Goal: Navigation & Orientation: Find specific page/section

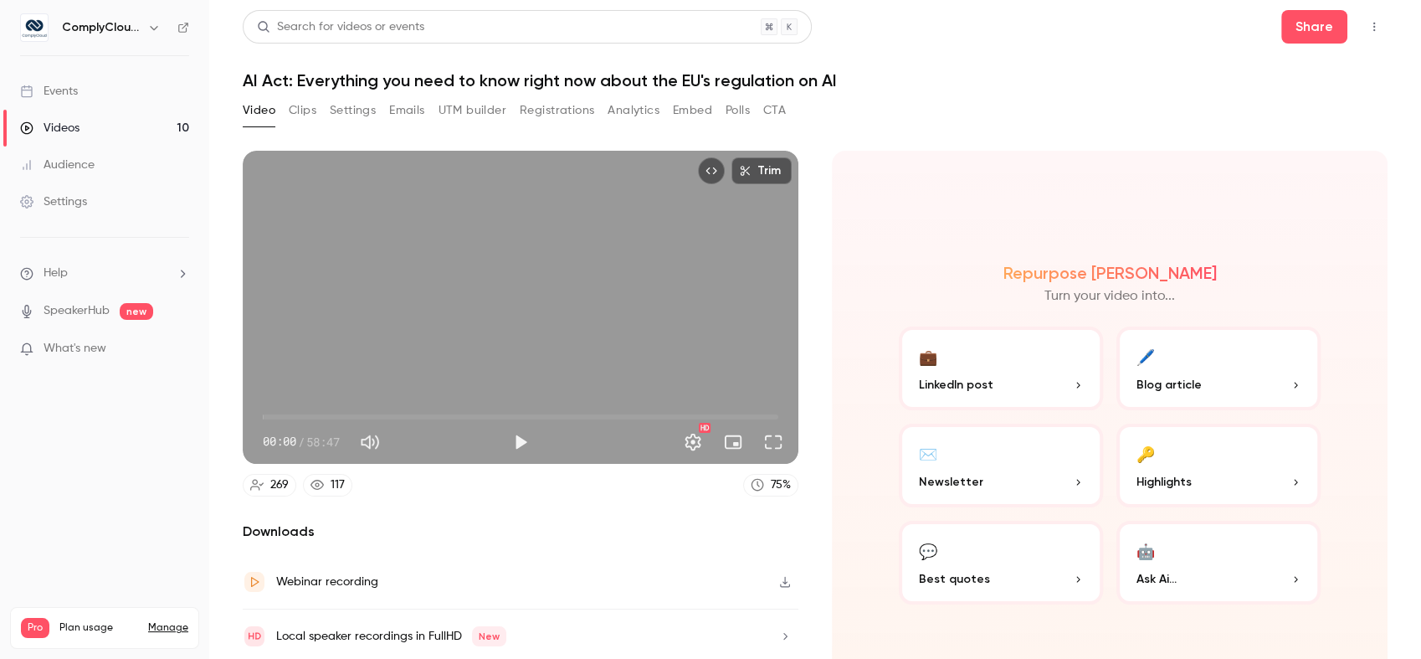
click at [119, 87] on link "Events" at bounding box center [104, 91] width 209 height 37
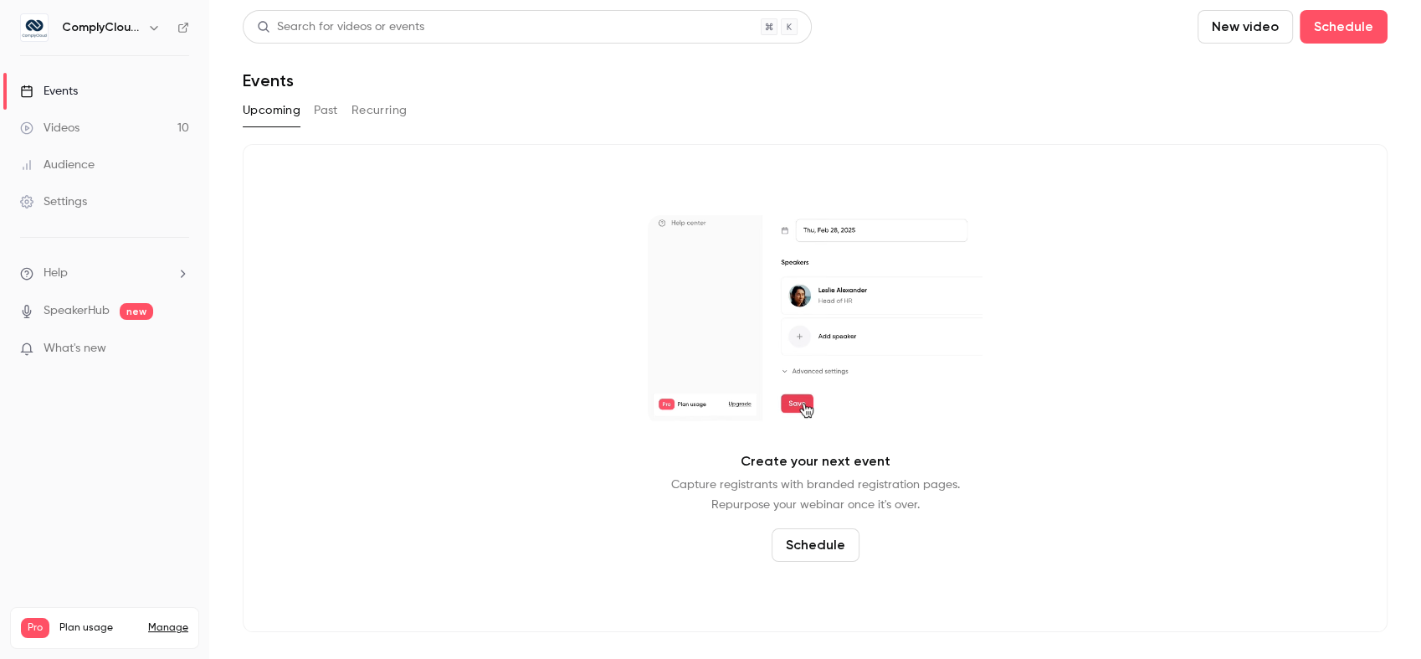
click at [1146, 457] on div "Create your next event Capture registrants with branded registration pages. Rep…" at bounding box center [815, 388] width 1145 height 488
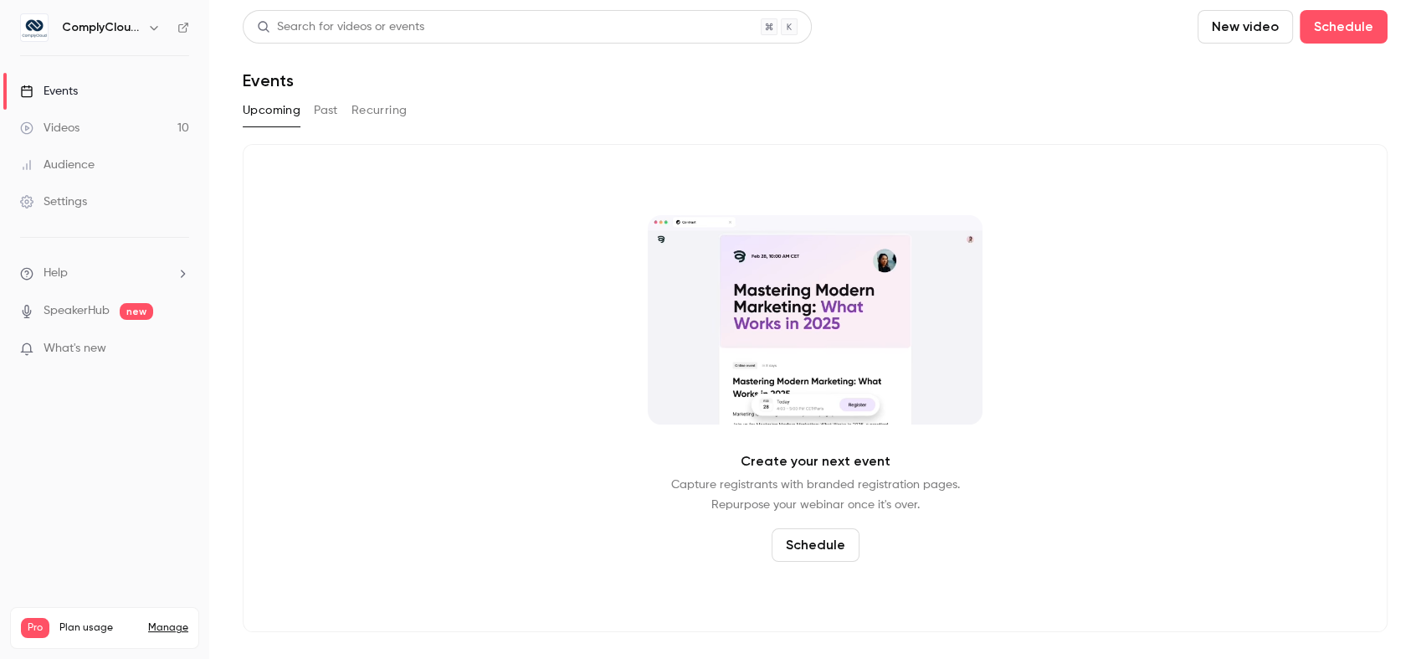
click at [146, 24] on button "button" at bounding box center [154, 28] width 20 height 20
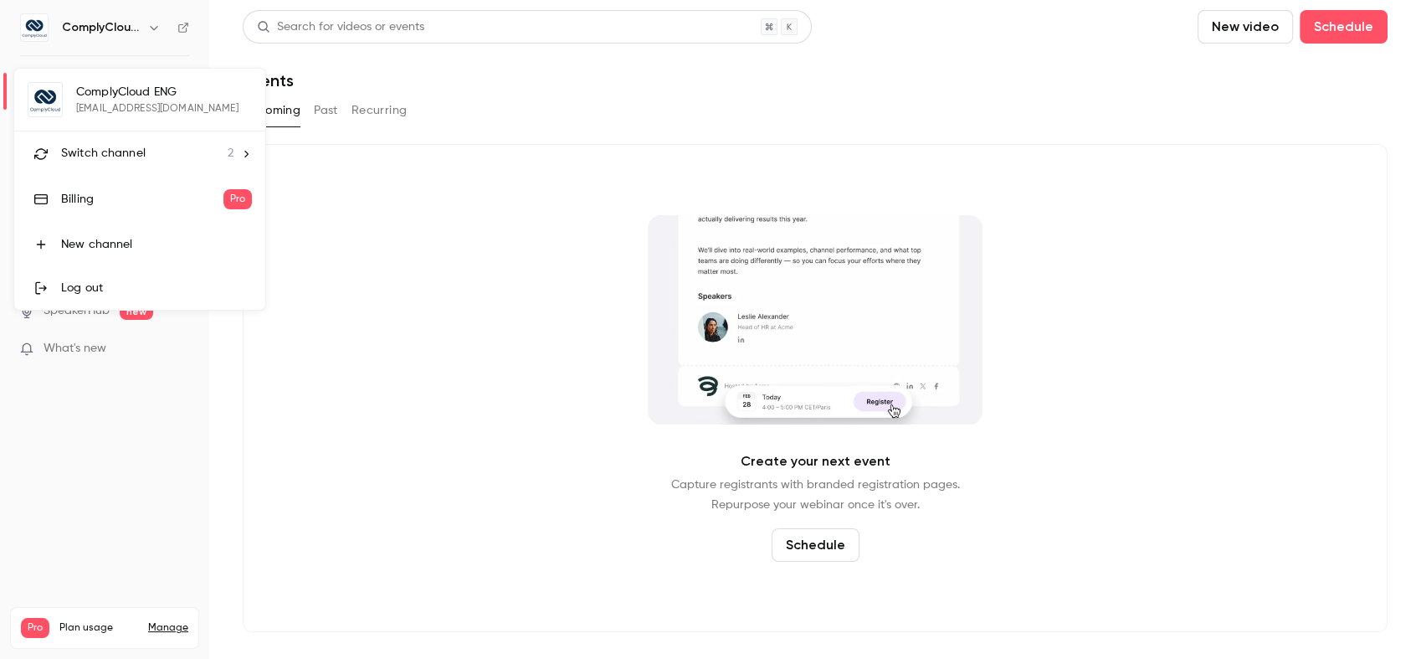
click at [171, 164] on li "Switch channel 2" at bounding box center [139, 153] width 251 height 44
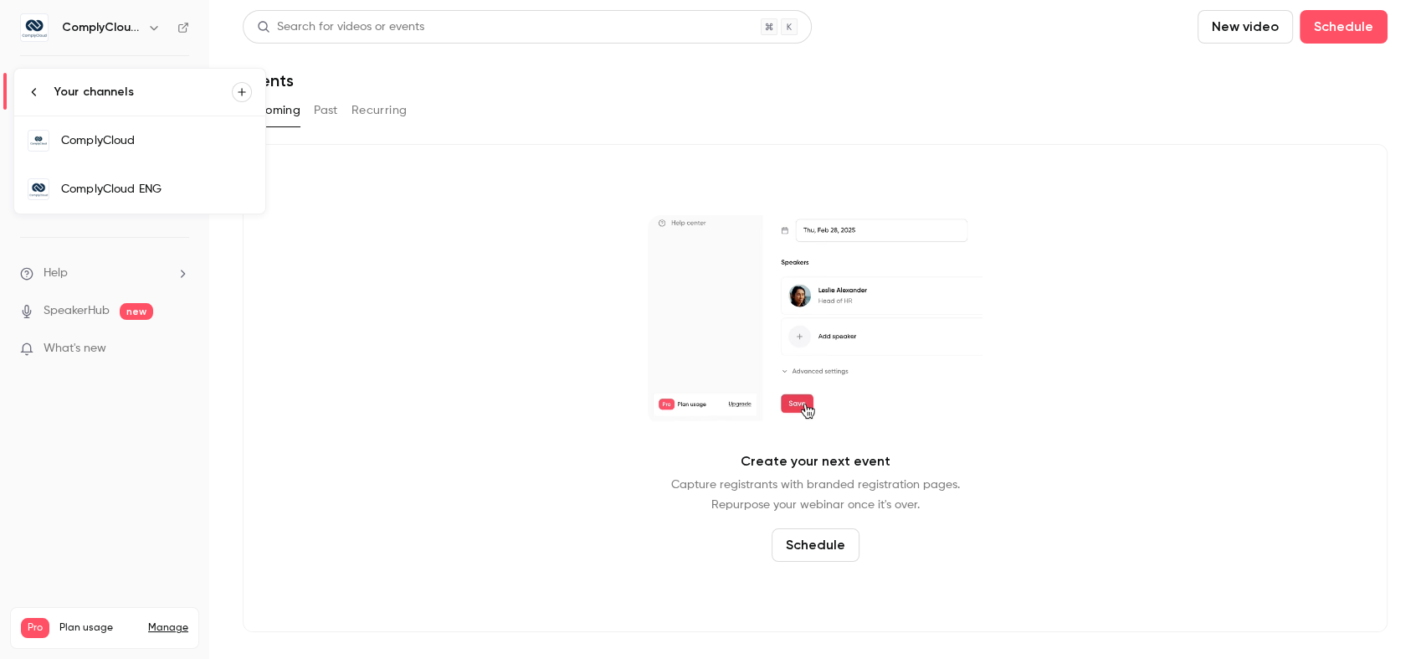
click at [180, 156] on link "ComplyCloud" at bounding box center [139, 140] width 251 height 49
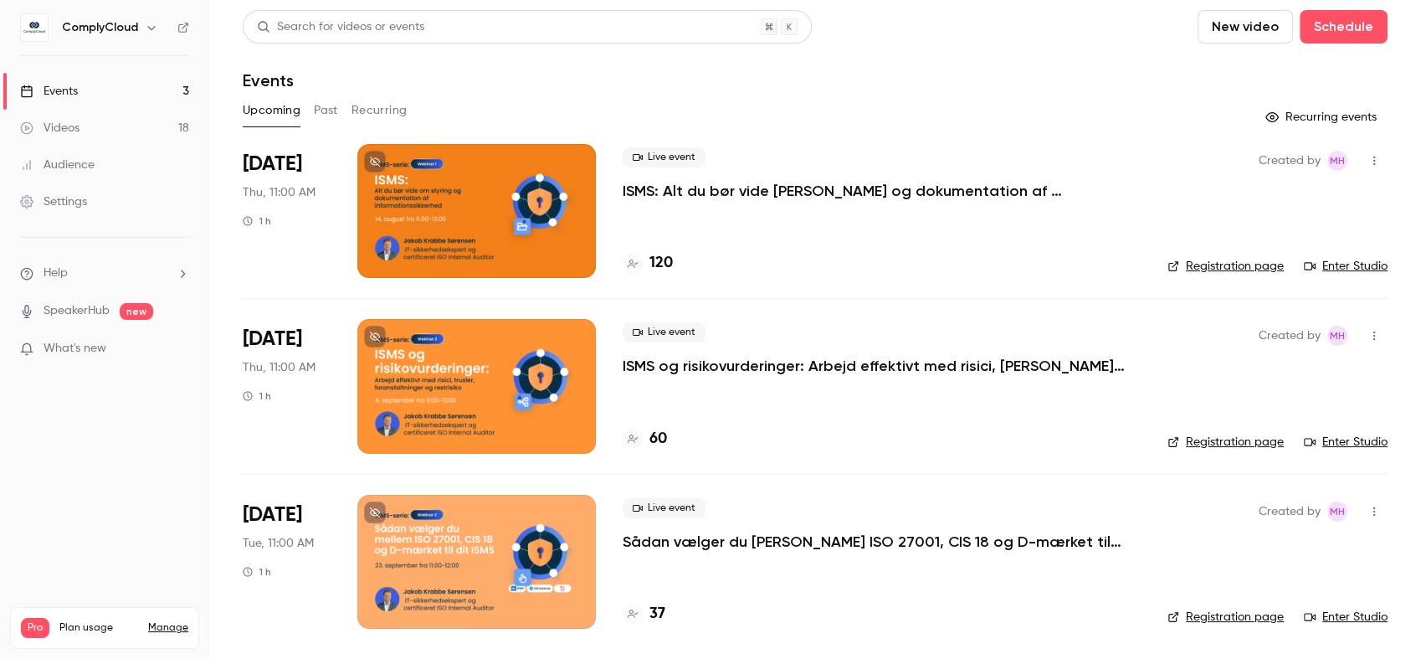
click at [1117, 123] on div "Upcoming Past Recurring" at bounding box center [815, 110] width 1145 height 27
